Goal: Navigation & Orientation: Find specific page/section

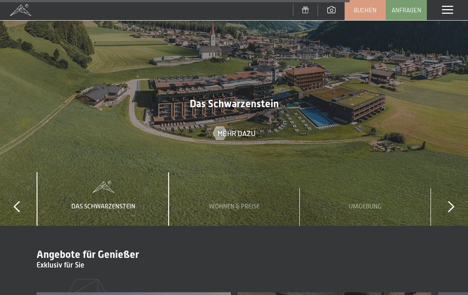
scroll to position [2887, 0]
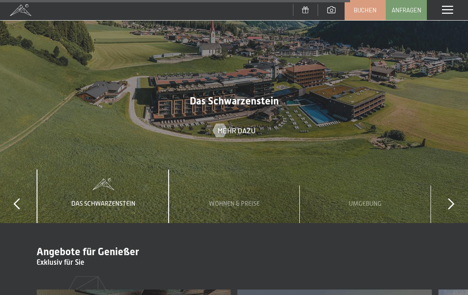
click at [452, 198] on icon at bounding box center [451, 203] width 6 height 11
click at [372, 199] on span "Wichtiges" at bounding box center [366, 202] width 32 height 7
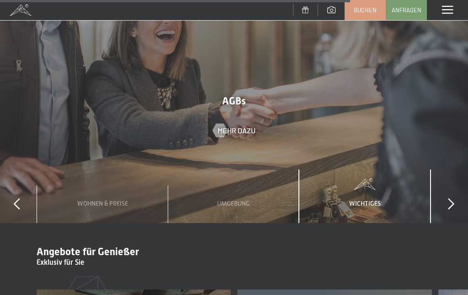
click at [453, 198] on icon at bounding box center [451, 203] width 6 height 11
click at [445, 173] on div "slide 1 to 3 of 4 Das Schwarzenstein Wohnen & Preise Umgebung Wichtiges" at bounding box center [234, 196] width 468 height 54
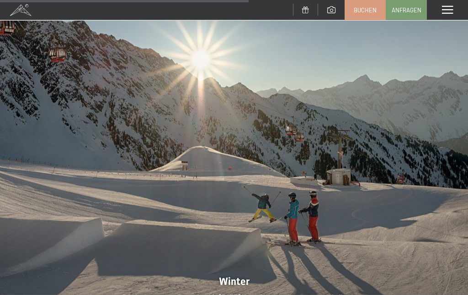
scroll to position [2072, 0]
click at [451, 5] on div "Menü" at bounding box center [447, 10] width 41 height 20
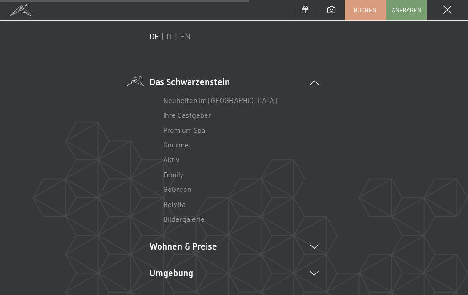
scroll to position [25, 0]
click at [249, 97] on link "Neuheiten im [GEOGRAPHIC_DATA]" at bounding box center [220, 99] width 114 height 9
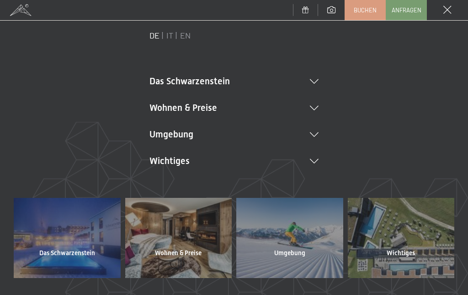
scroll to position [0, 0]
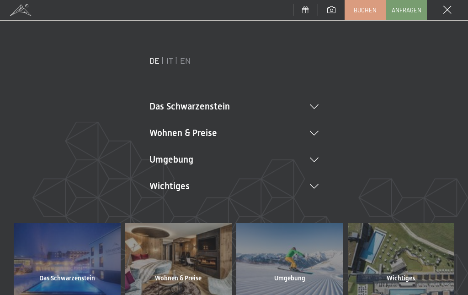
click at [318, 100] on li "Das Schwarzenstein Neuheiten im Schwarzenstein Ihre Gastgeber Premium Spa Gourm…" at bounding box center [234, 106] width 169 height 13
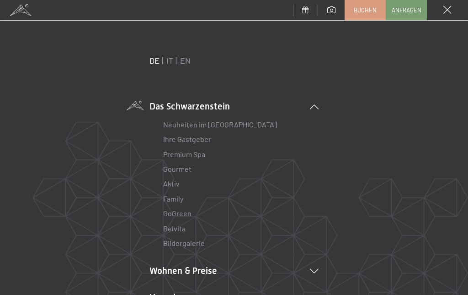
scroll to position [17, 0]
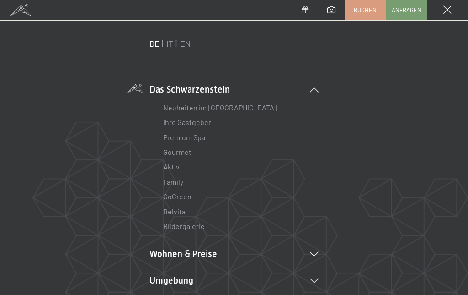
click at [182, 147] on link "Gourmet" at bounding box center [177, 151] width 28 height 9
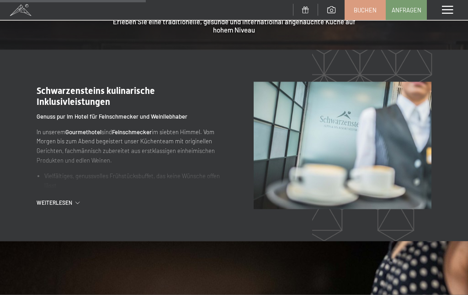
scroll to position [846, 0]
click at [78, 201] on icon at bounding box center [77, 202] width 4 height 2
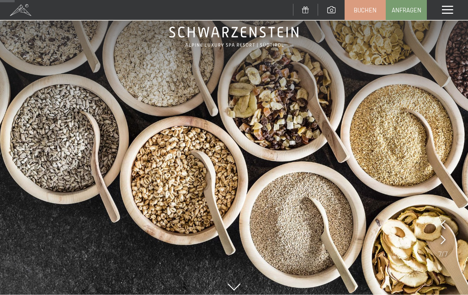
scroll to position [0, 0]
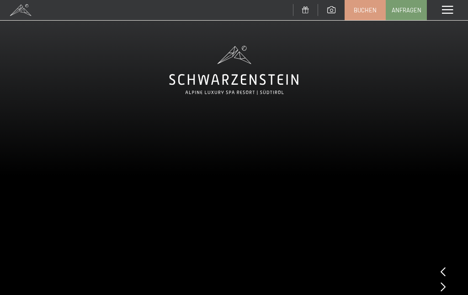
click at [447, 8] on span at bounding box center [447, 10] width 11 height 8
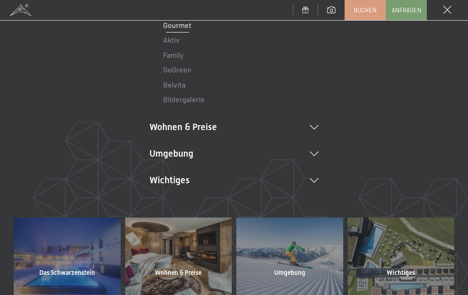
scroll to position [156, 0]
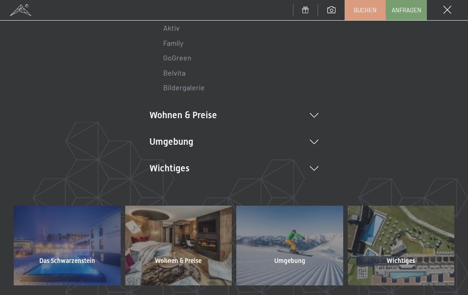
click at [316, 144] on li "Umgebung Das Ahrntal Ski & Winter Skifahren Skischule Wandern & Sommer Wandern …" at bounding box center [234, 141] width 169 height 13
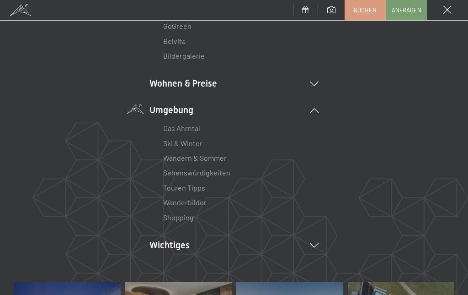
scroll to position [186, 0]
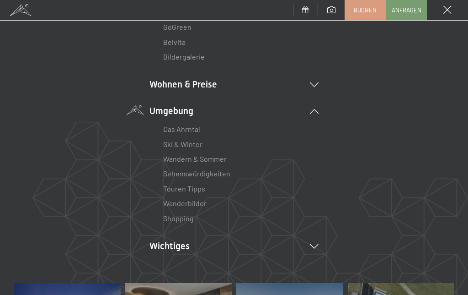
click at [313, 83] on icon at bounding box center [314, 84] width 9 height 5
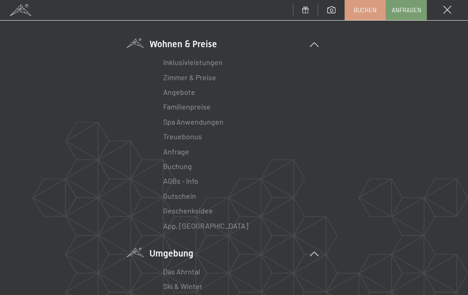
scroll to position [224, 0]
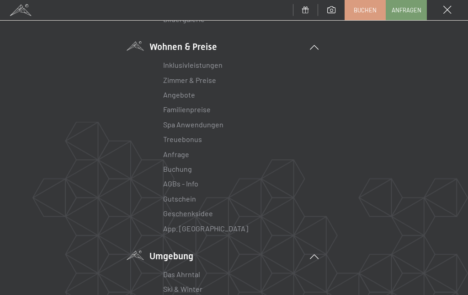
click at [201, 137] on link "Treuebonus" at bounding box center [182, 139] width 39 height 9
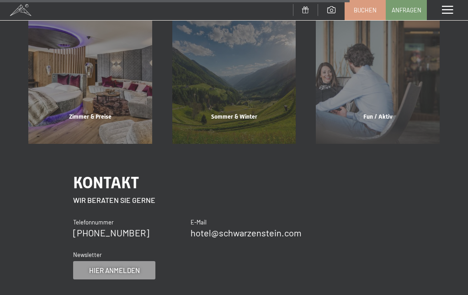
scroll to position [657, 0]
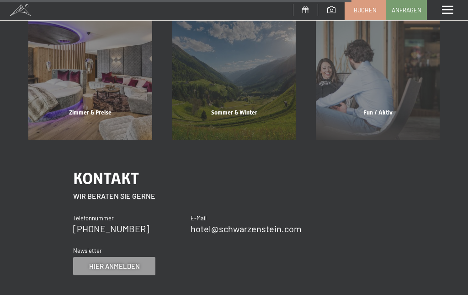
click at [379, 111] on div "Fun / Aktiv" at bounding box center [378, 123] width 144 height 31
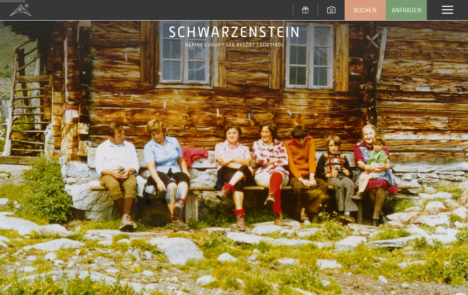
scroll to position [48, 0]
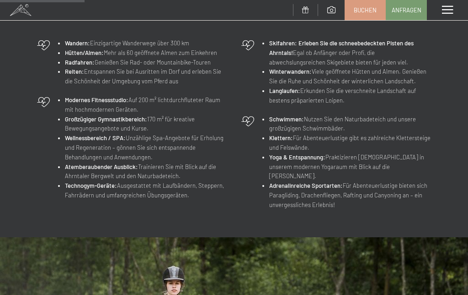
scroll to position [375, 0]
click at [309, 153] on strong "Yoga & Entspannung:" at bounding box center [297, 155] width 56 height 7
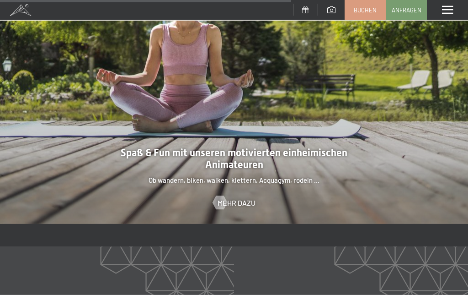
scroll to position [1289, 0]
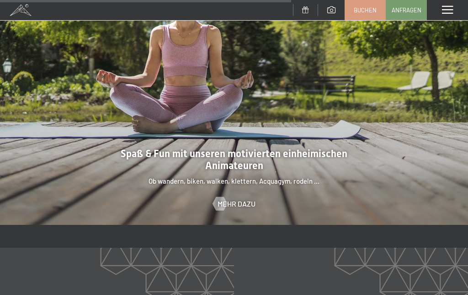
click at [241, 199] on span "Mehr dazu" at bounding box center [237, 204] width 38 height 10
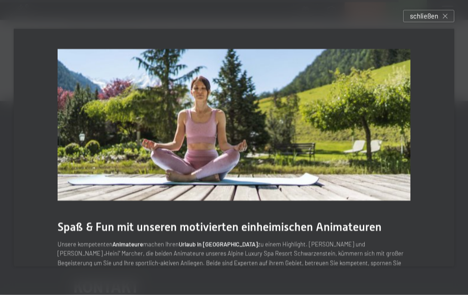
scroll to position [1794, 0]
